Goal: Information Seeking & Learning: Learn about a topic

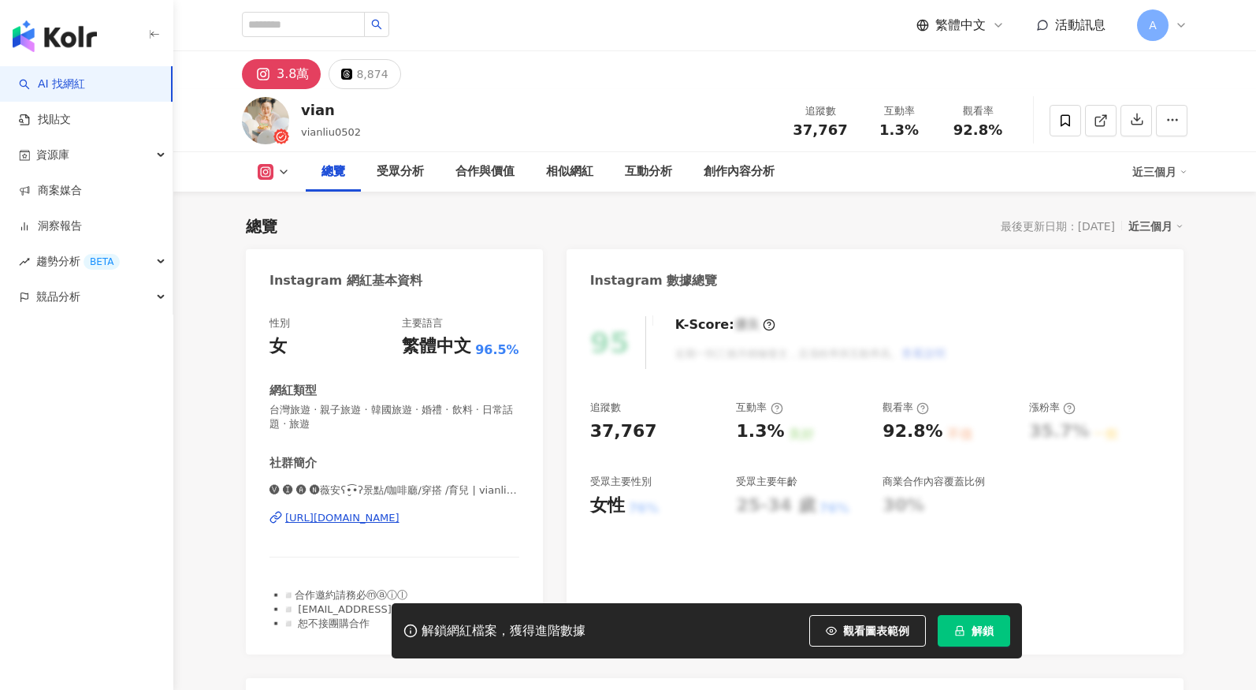
scroll to position [97, 0]
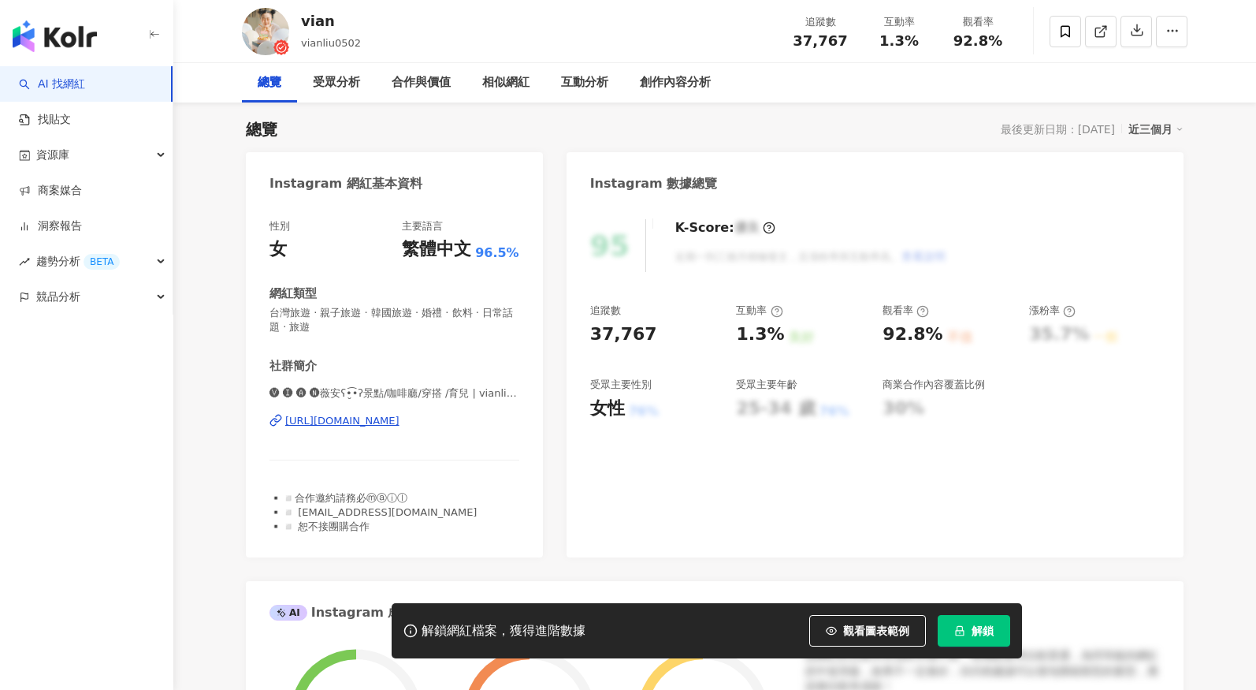
click at [970, 641] on button "解鎖" at bounding box center [974, 631] width 73 height 32
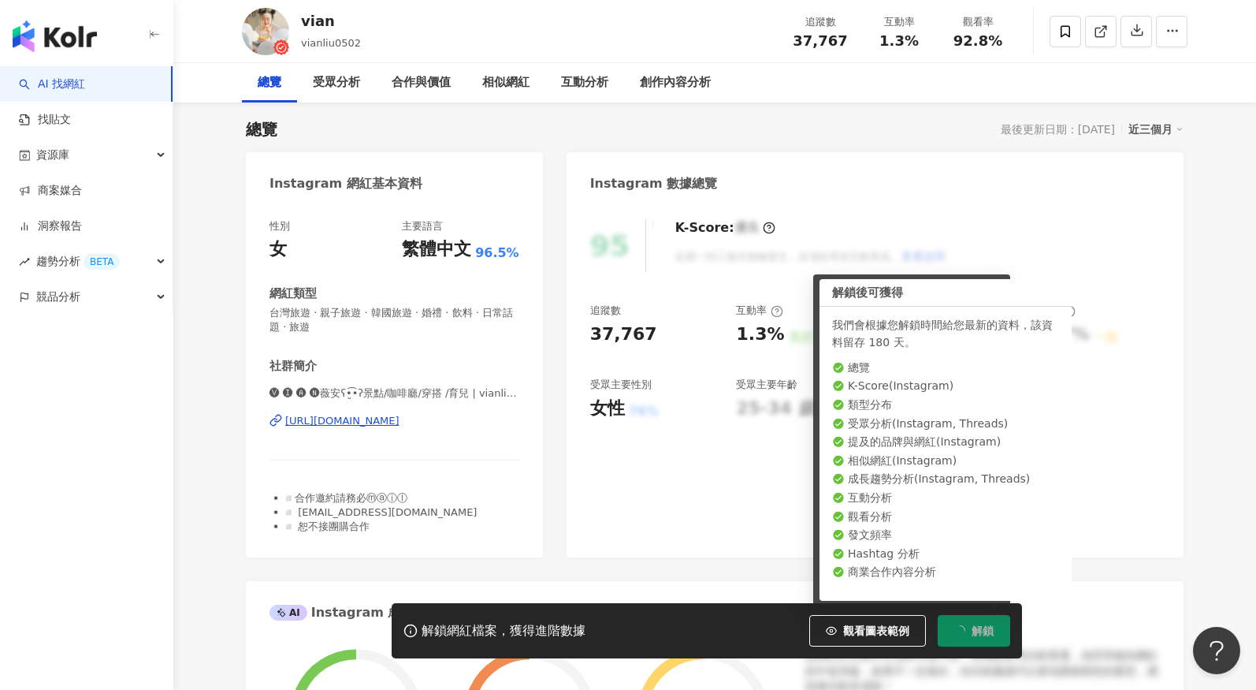
scroll to position [0, 0]
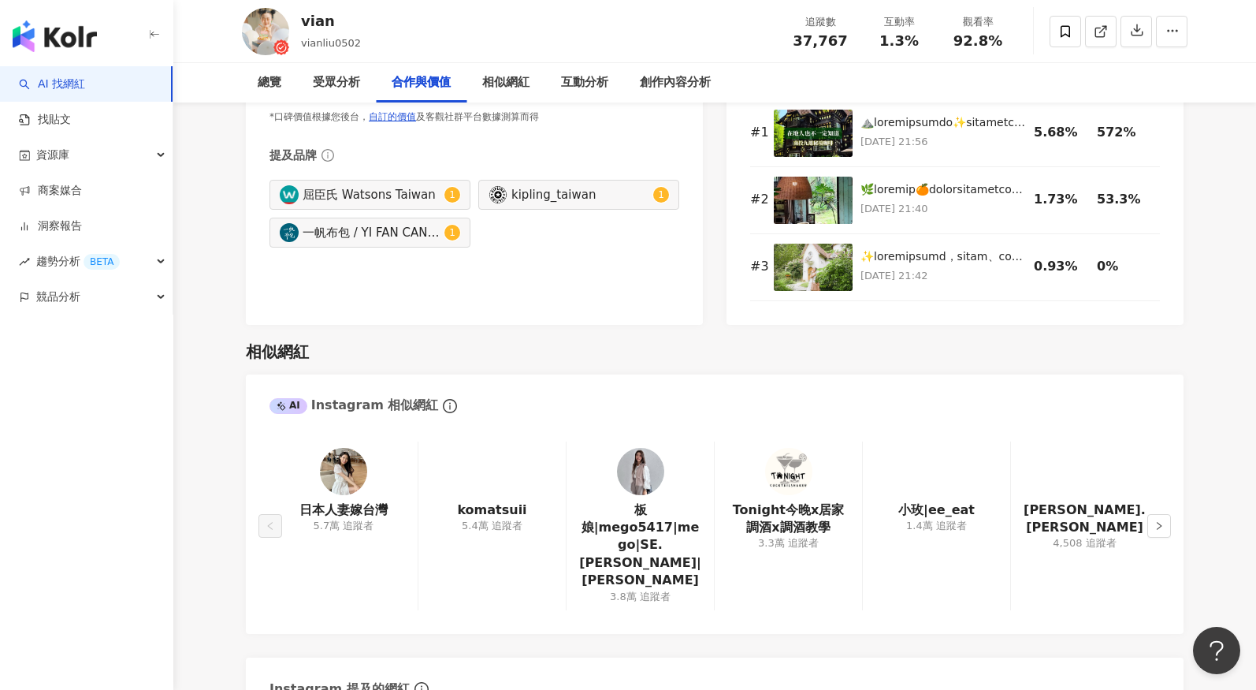
scroll to position [2489, 0]
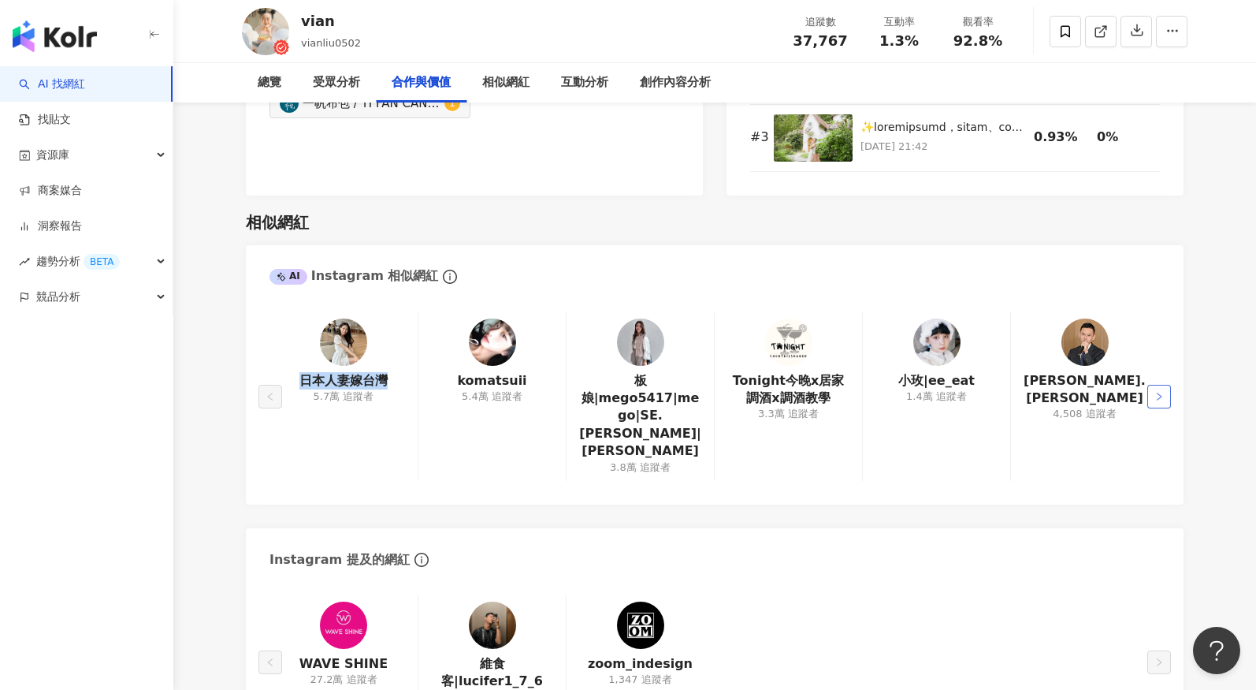
click at [1157, 392] on icon "right" at bounding box center [1159, 396] width 5 height 8
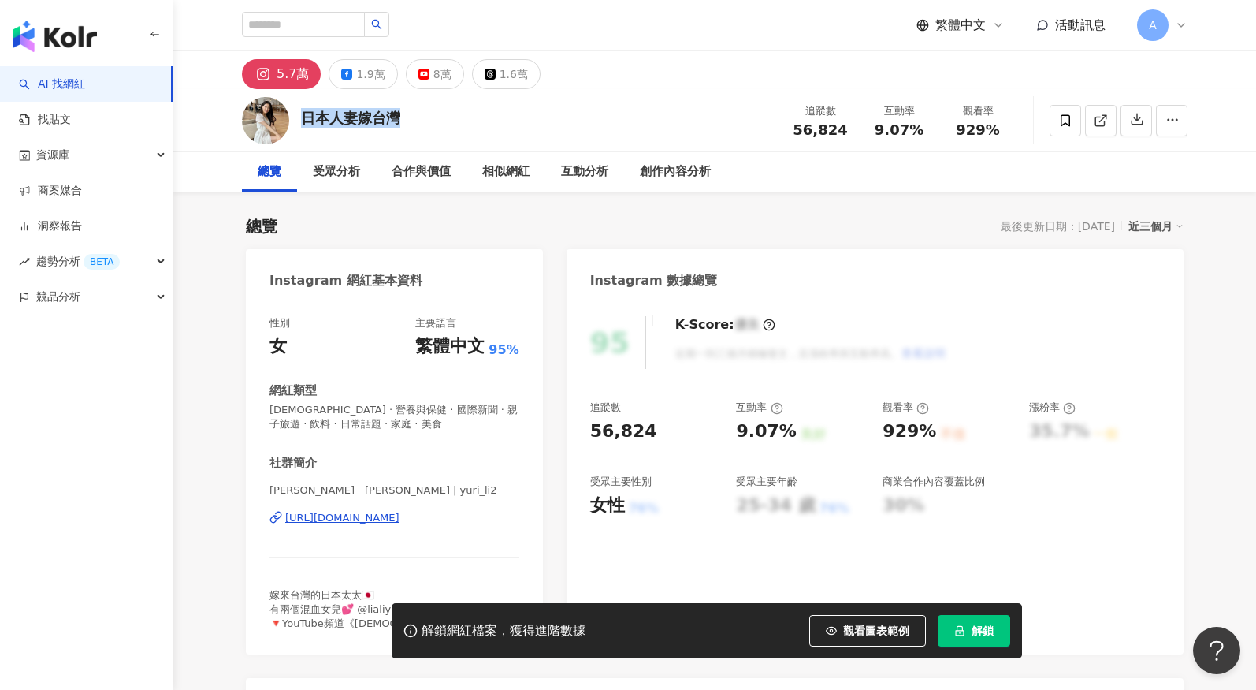
drag, startPoint x: 303, startPoint y: 114, endPoint x: 433, endPoint y: 113, distance: 130.8
click at [434, 113] on div "日本人妻嫁台灣 追蹤數 56,824 互動率 9.07% 觀看率 929%" at bounding box center [714, 120] width 1009 height 62
copy div "日本人妻嫁台灣"
click at [355, 521] on div "https://www.instagram.com/yuri_li2/" at bounding box center [342, 518] width 114 height 14
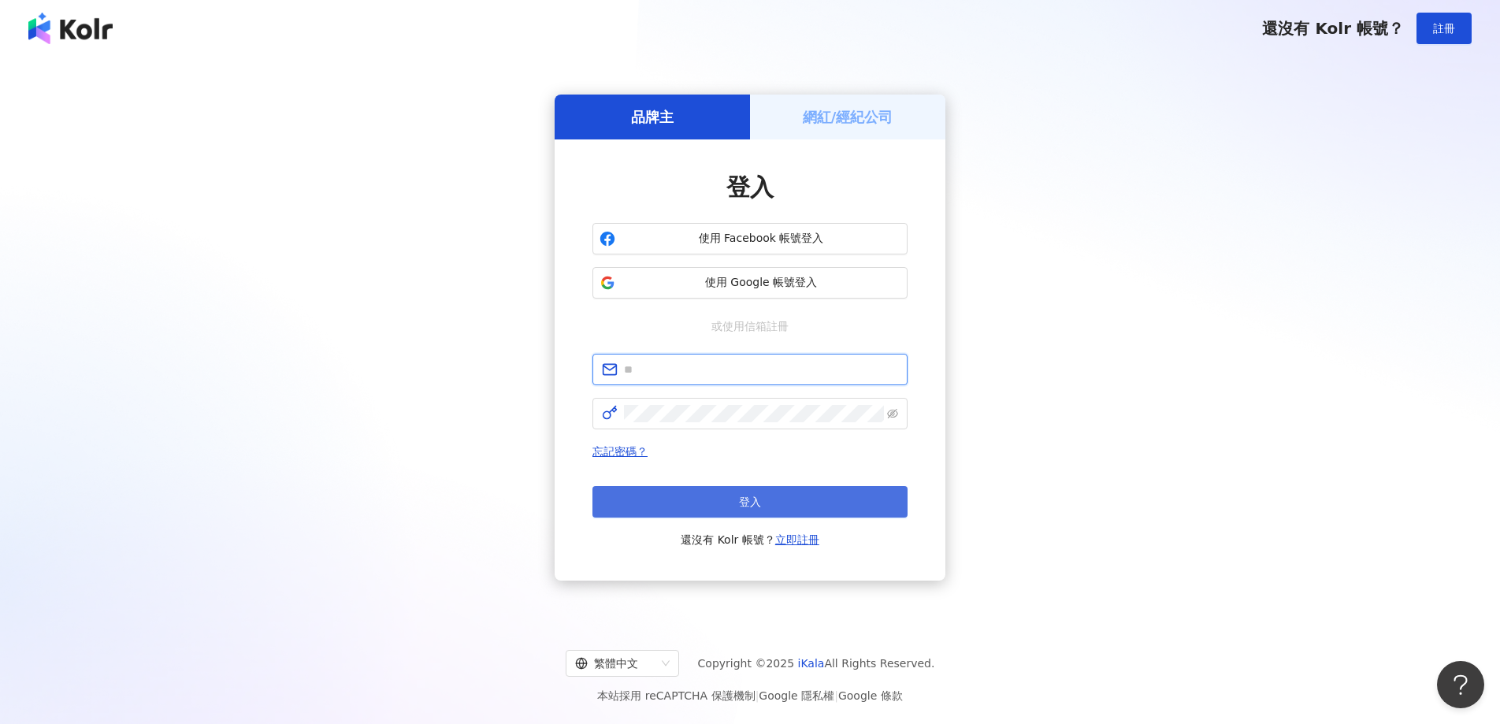
type input "**********"
click at [801, 494] on button "登入" at bounding box center [750, 502] width 315 height 32
